Goal: Task Accomplishment & Management: Use online tool/utility

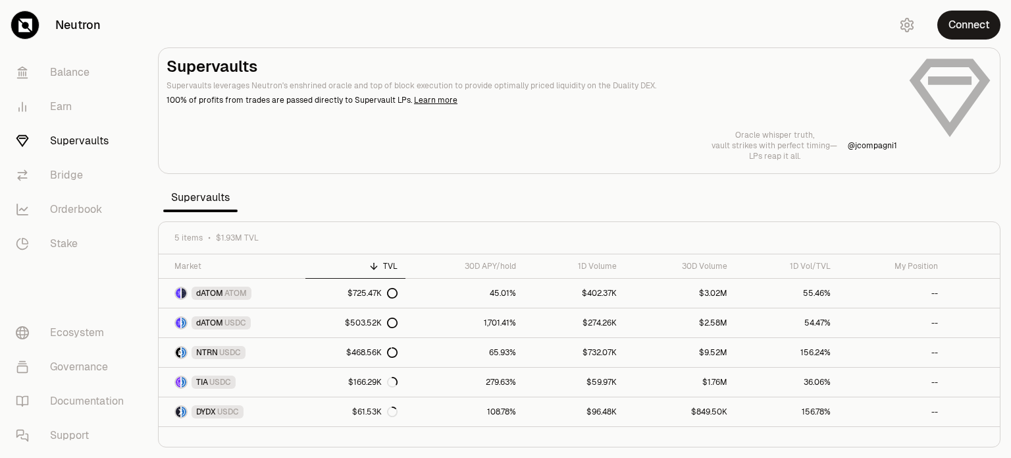
click at [102, 142] on link "Supervaults" at bounding box center [73, 141] width 137 height 34
click at [975, 27] on button "Connect" at bounding box center [968, 25] width 63 height 29
